Goal: Navigation & Orientation: Find specific page/section

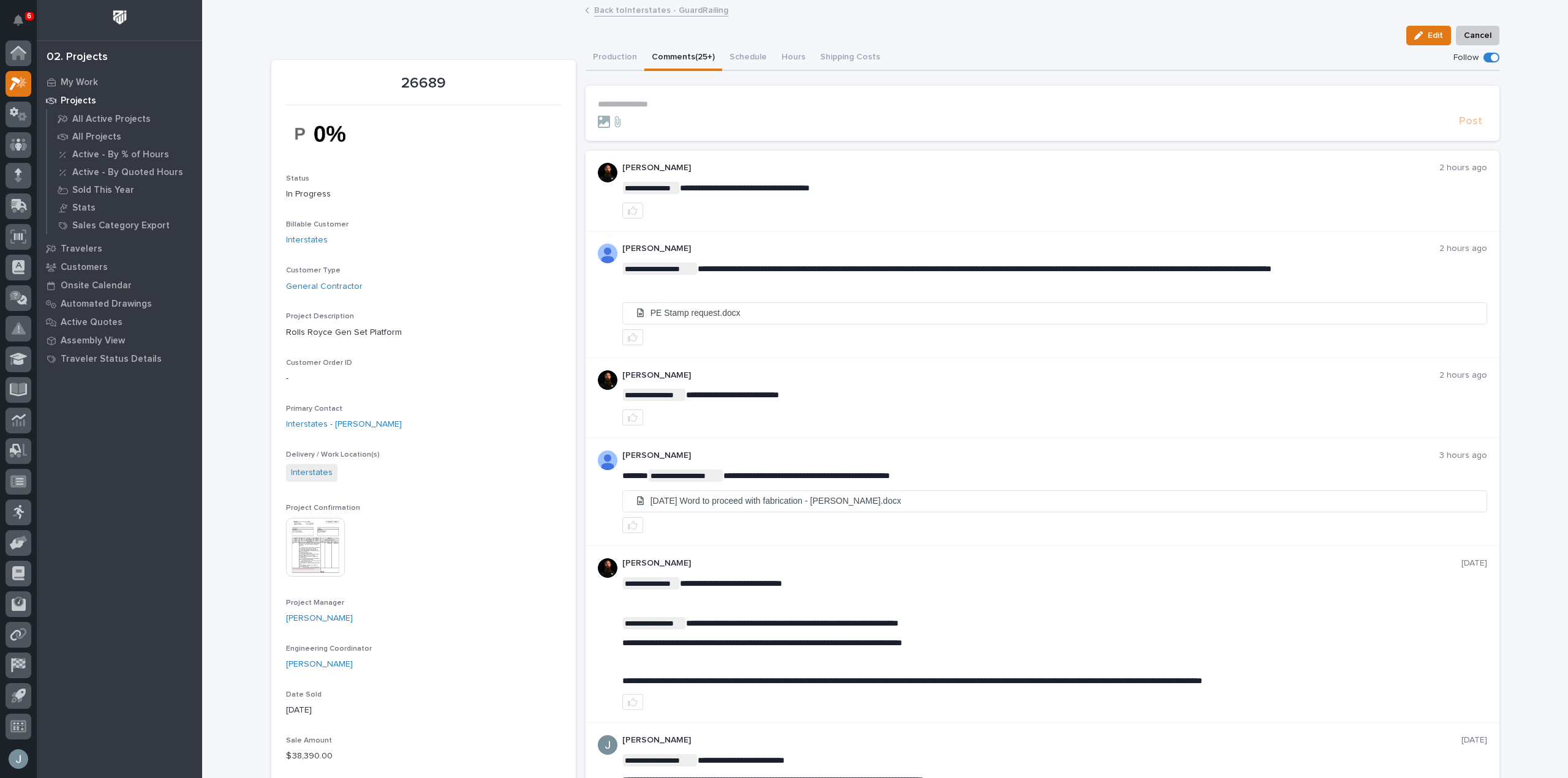
click at [158, 441] on div "My Work Projects All Active Projects All Projects Active - By % of Hours Active…" at bounding box center [119, 426] width 165 height 706
click at [25, 415] on icon at bounding box center [18, 417] width 14 height 6
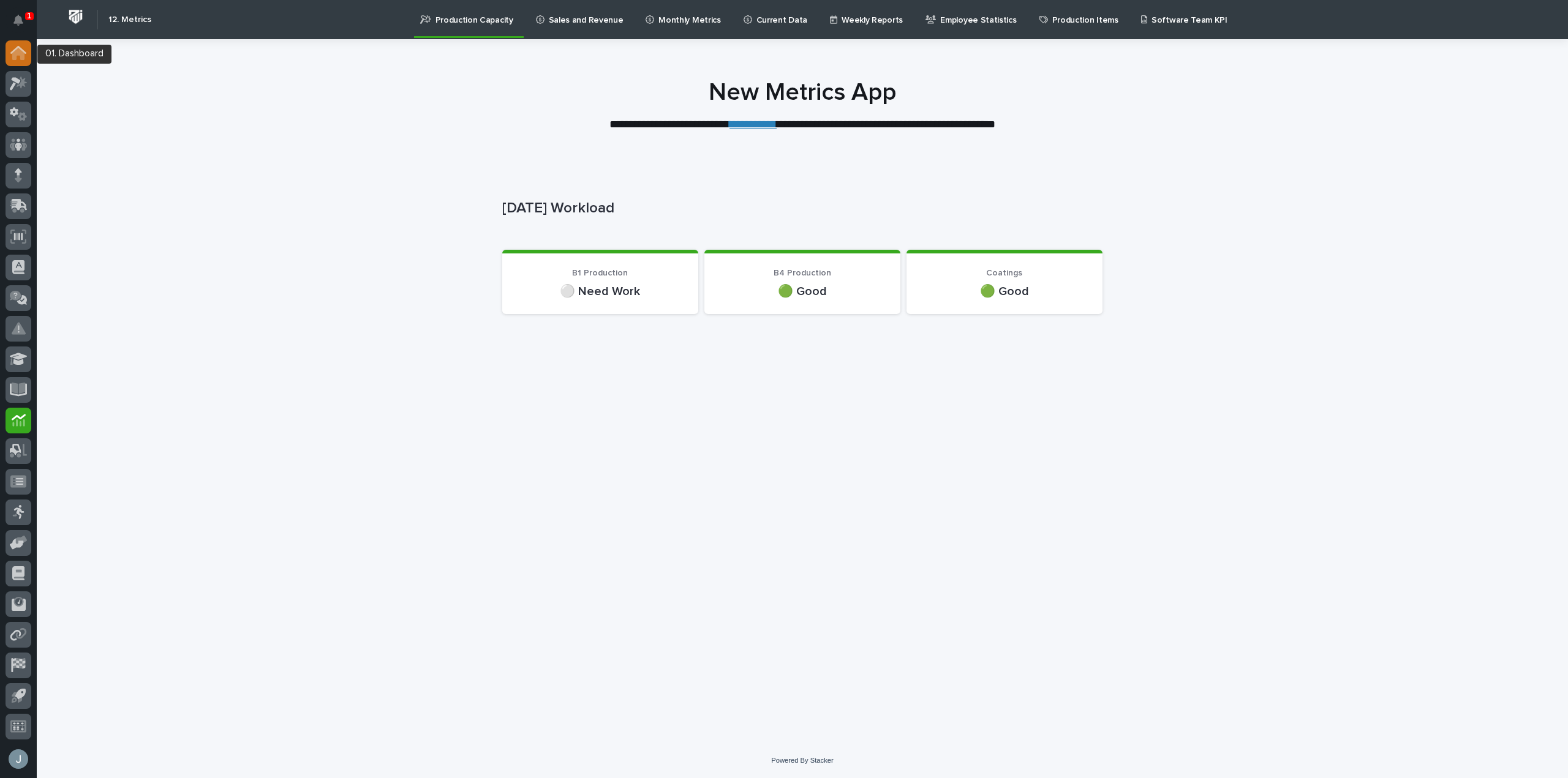
click at [25, 57] on icon at bounding box center [18, 53] width 16 height 14
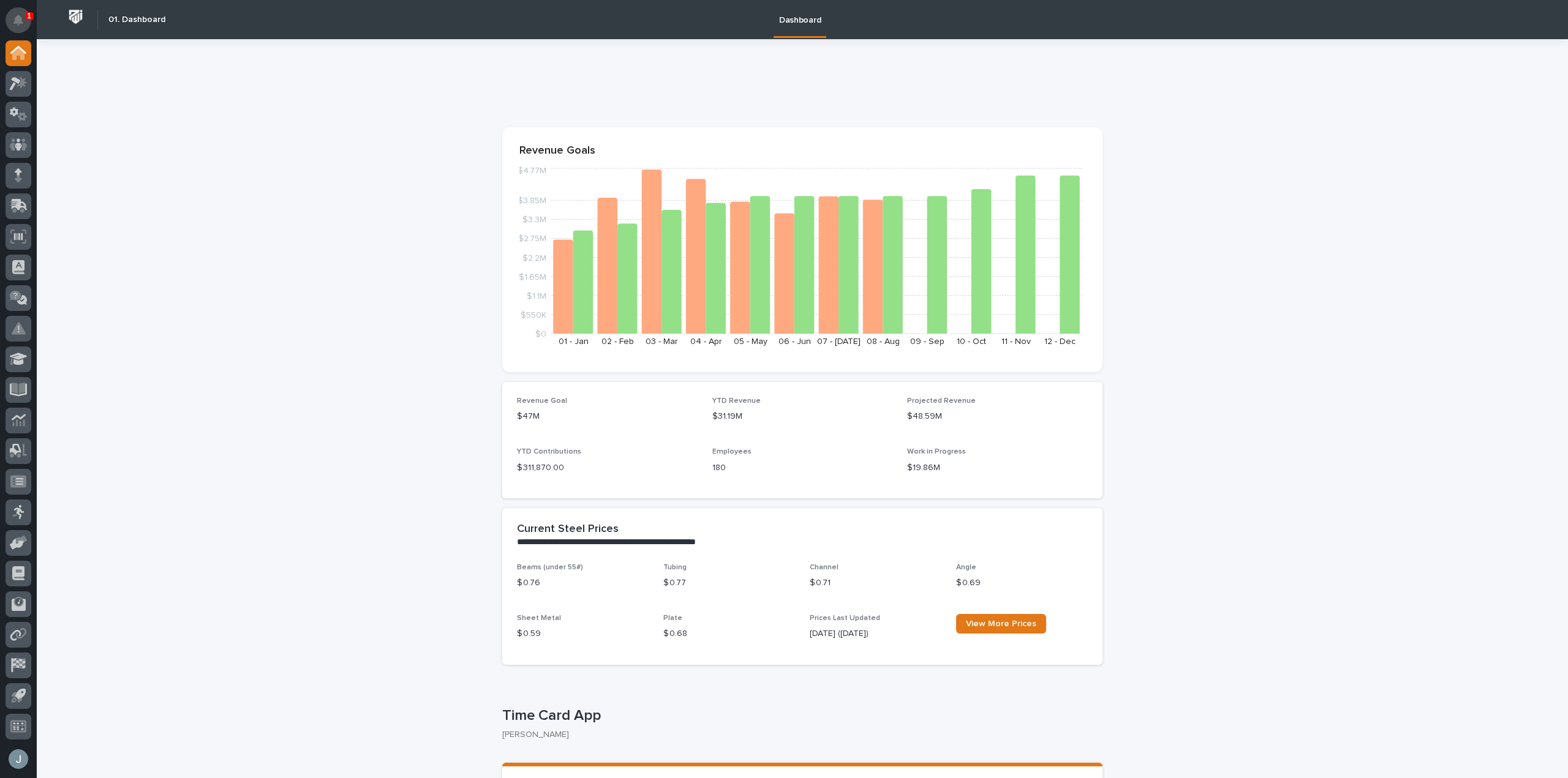
click at [17, 27] on button "Notifications" at bounding box center [18, 20] width 26 height 26
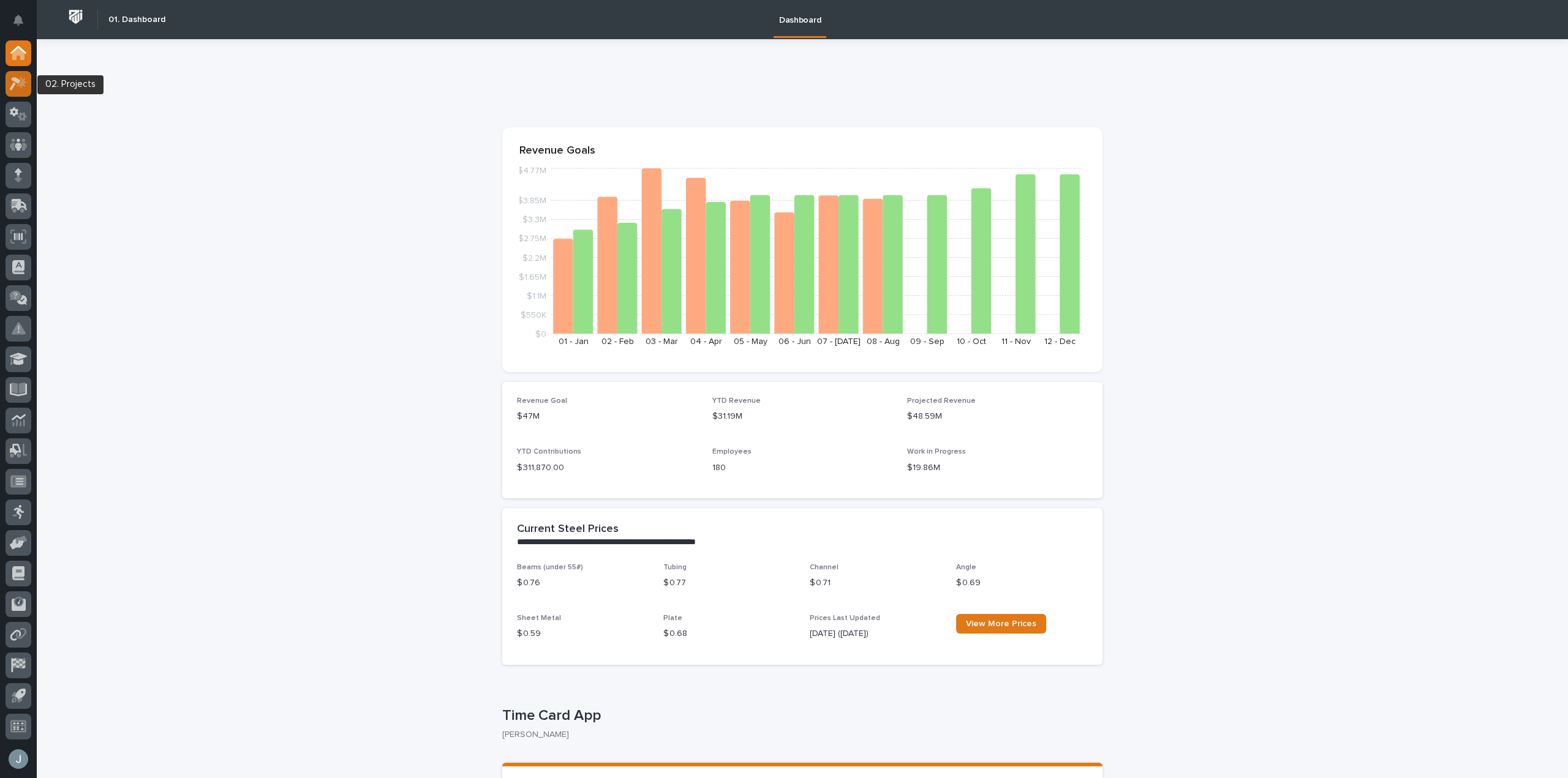
click at [29, 79] on div at bounding box center [18, 84] width 26 height 26
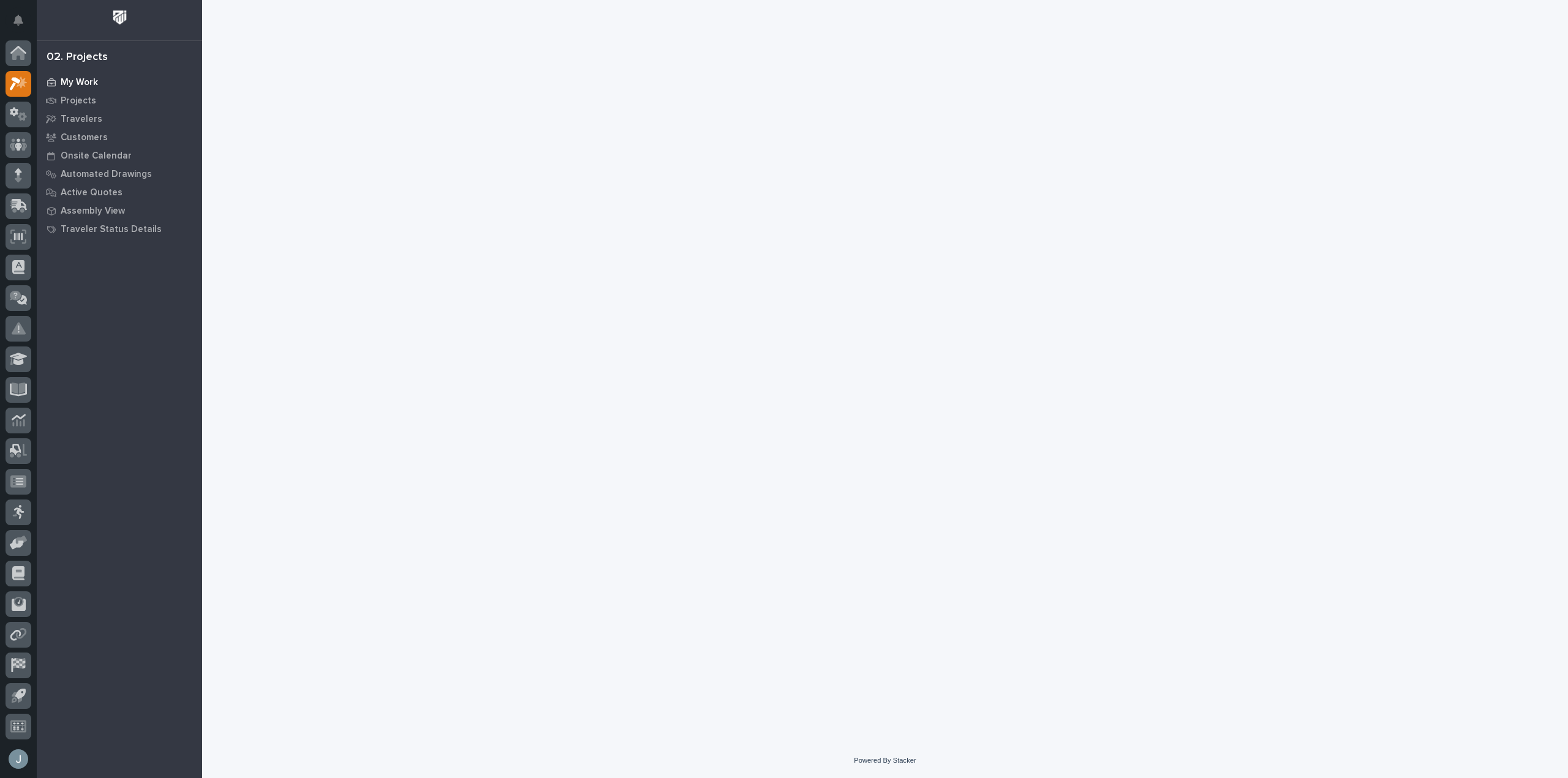
click at [85, 83] on p "My Work" at bounding box center [79, 83] width 37 height 11
click at [67, 84] on p "My Work" at bounding box center [79, 83] width 37 height 11
click at [21, 110] on icon at bounding box center [18, 114] width 18 height 14
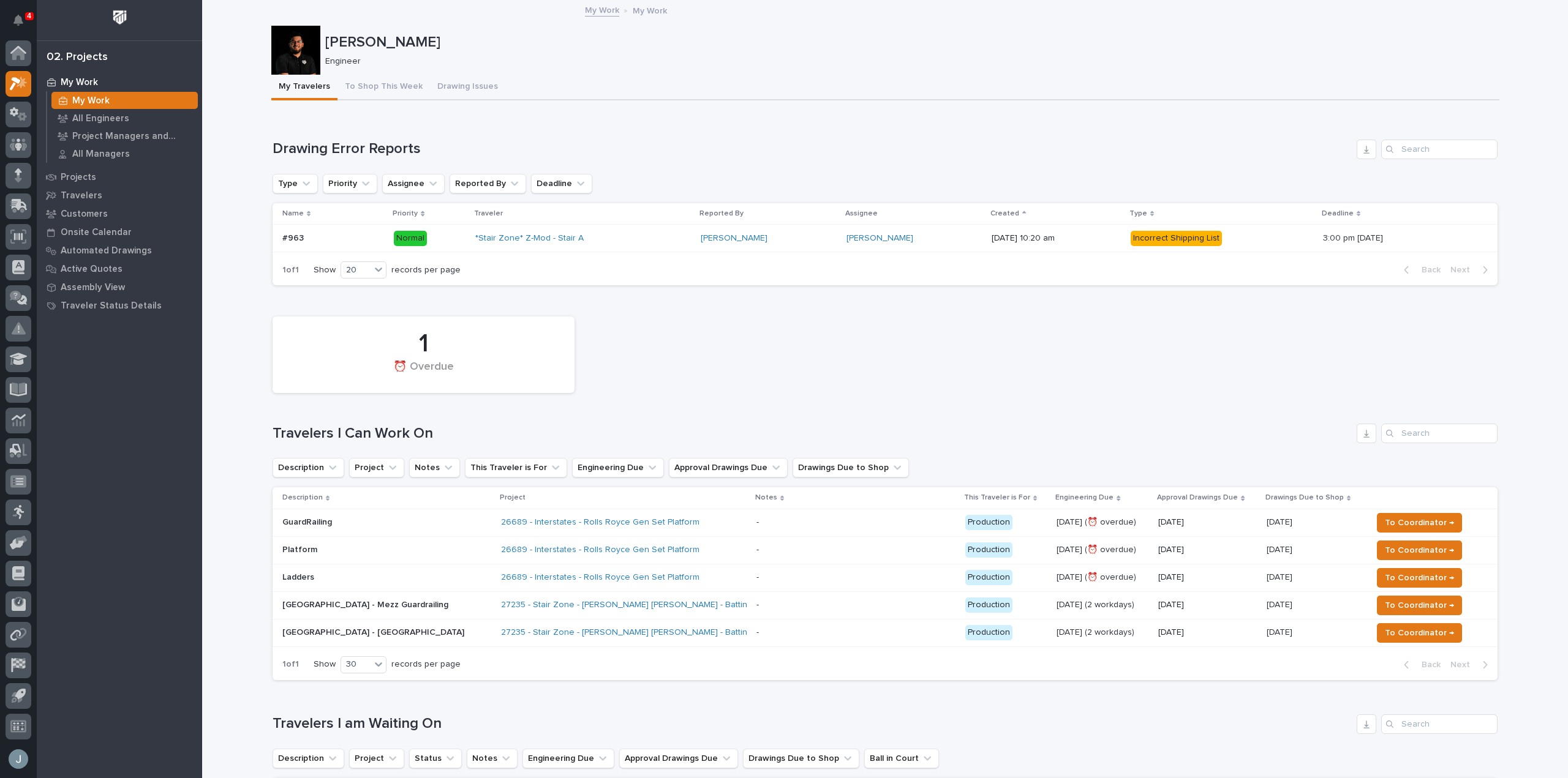
click at [595, 234] on div "*Stair Zone* Z-Mod - Stair A" at bounding box center [582, 238] width 214 height 10
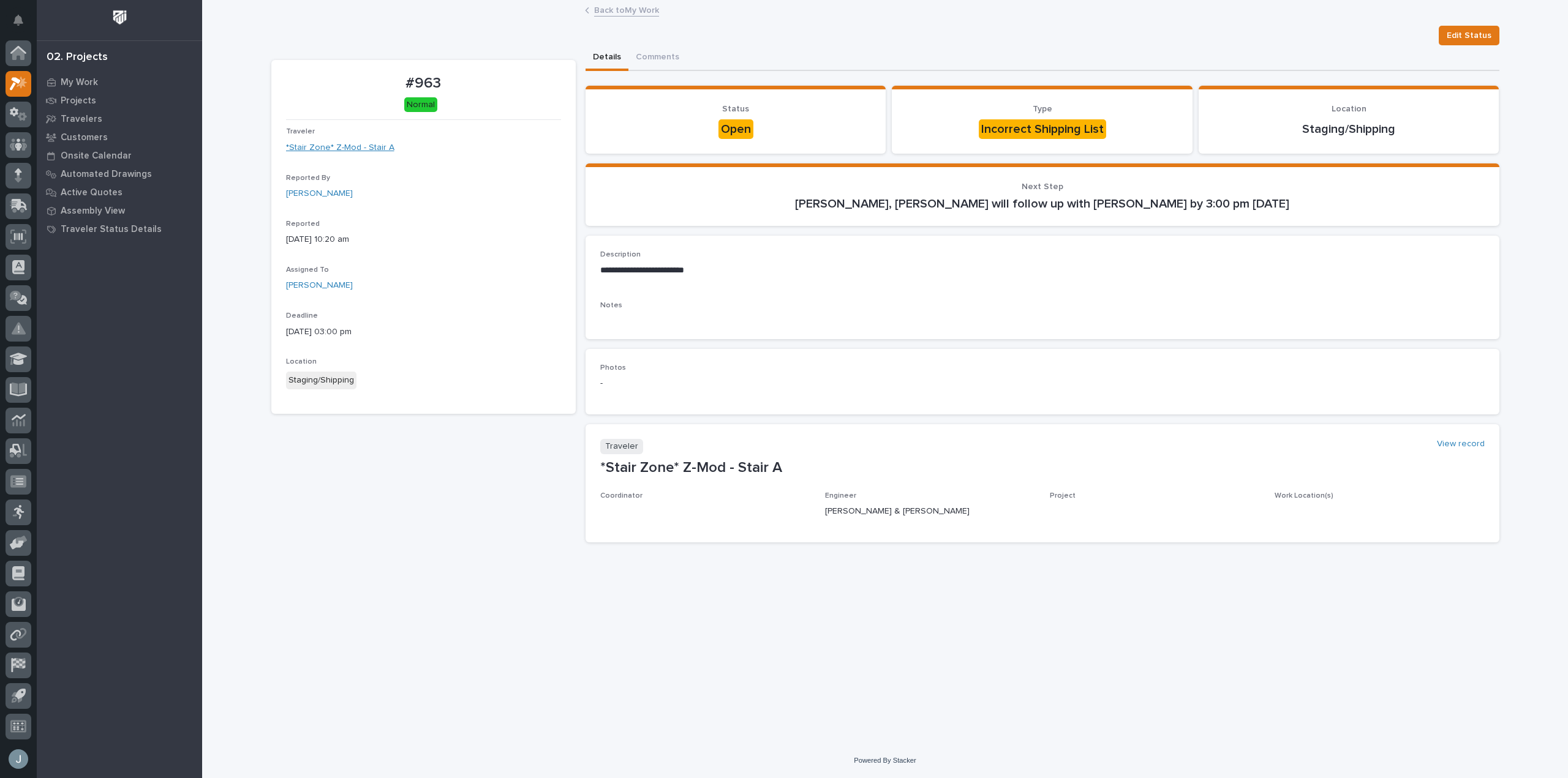
click at [372, 148] on link "*Stair Zone* Z-Mod - Stair A" at bounding box center [340, 148] width 108 height 13
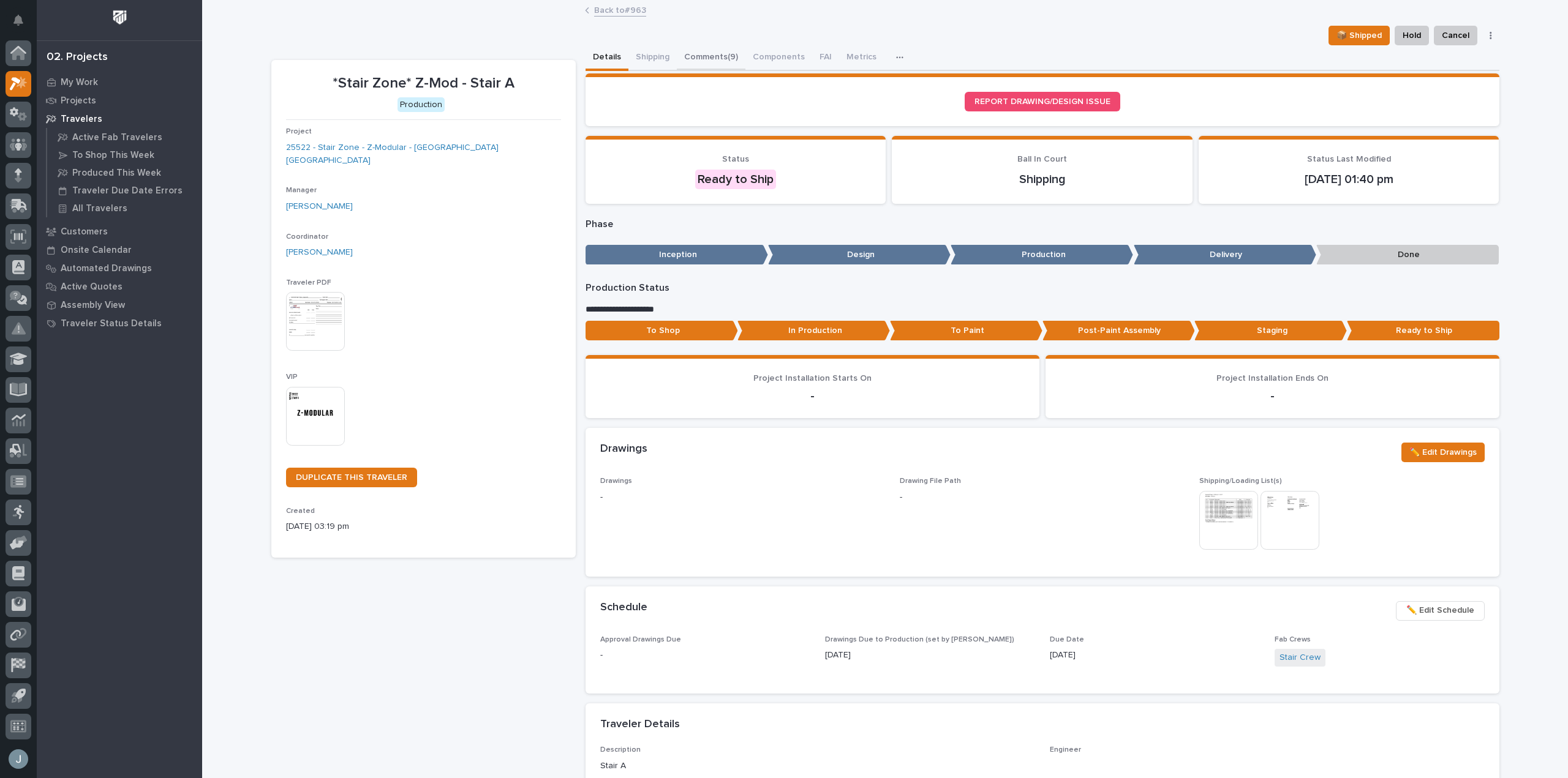
click at [720, 62] on button "Comments (9)" at bounding box center [711, 58] width 68 height 26
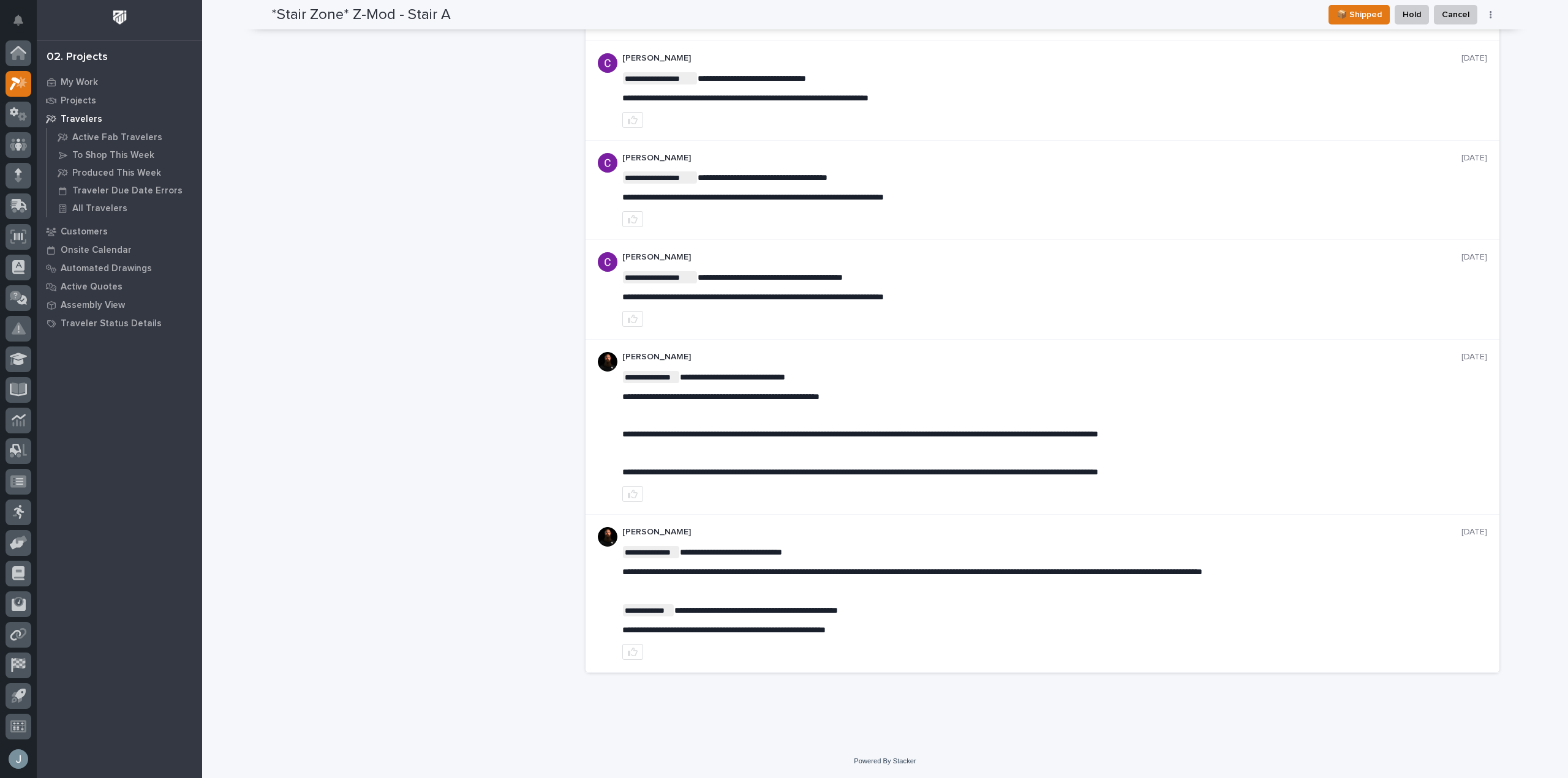
scroll to position [549, 0]
drag, startPoint x: 686, startPoint y: 374, endPoint x: 704, endPoint y: 375, distance: 18.0
click at [960, 407] on div "**********" at bounding box center [1054, 423] width 865 height 106
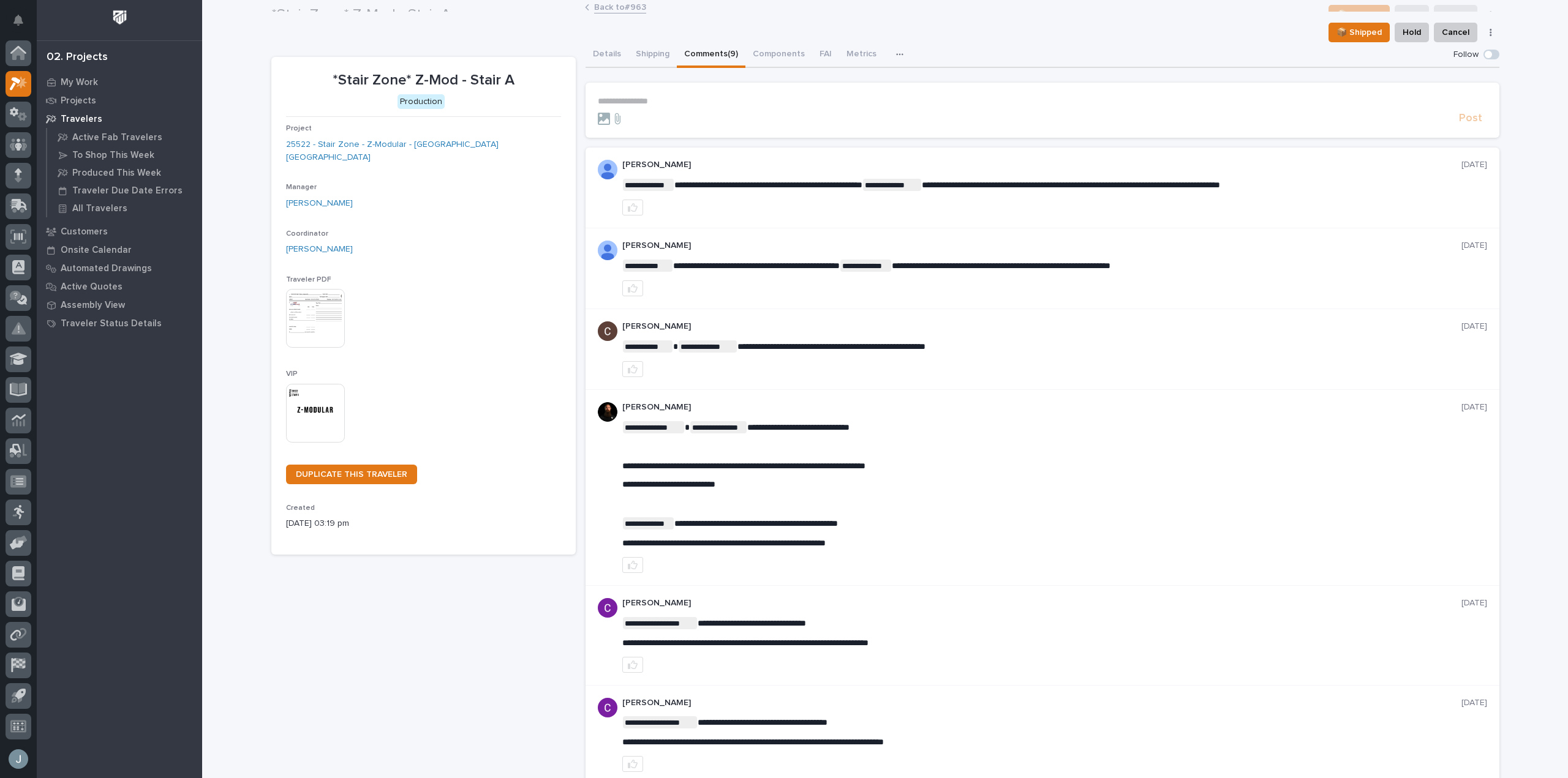
scroll to position [0, 0]
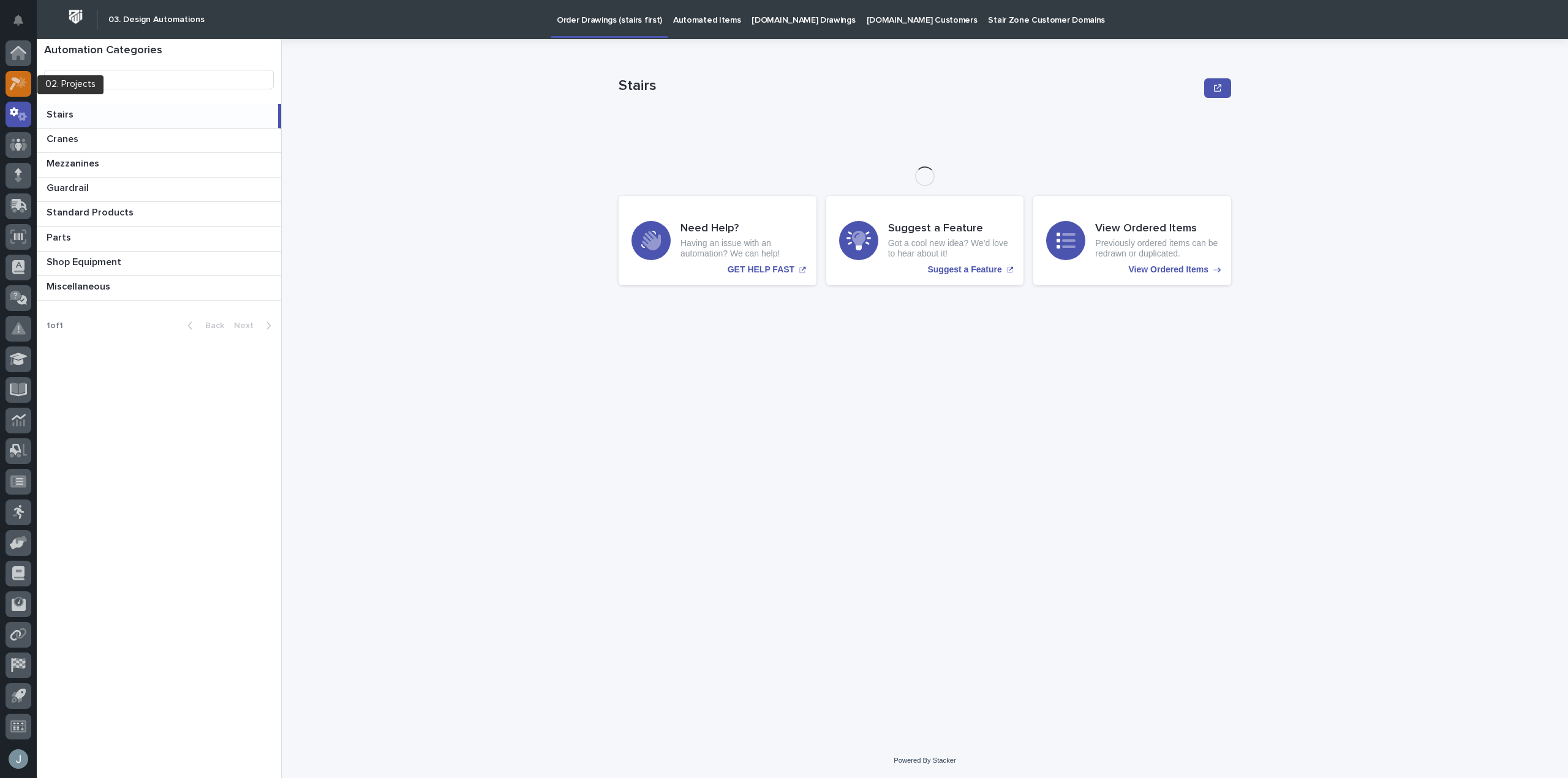
click at [24, 86] on icon at bounding box center [18, 83] width 18 height 14
